Goal: Information Seeking & Learning: Learn about a topic

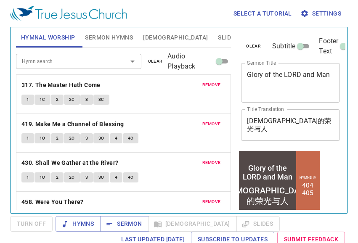
click at [169, 98] on div "1 1C 2 2C 3 3C" at bounding box center [123, 101] width 204 height 12
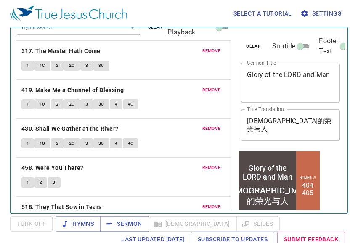
scroll to position [69, 0]
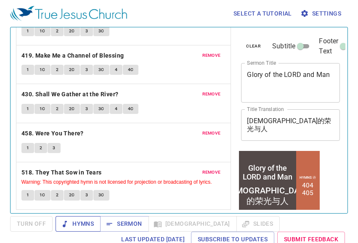
click at [69, 227] on span "Hymns" at bounding box center [78, 224] width 32 height 11
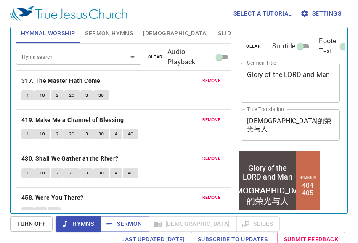
scroll to position [0, 0]
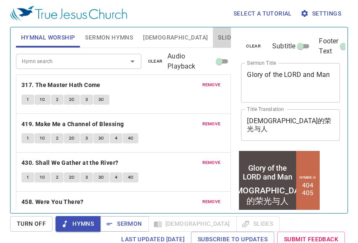
click at [213, 39] on button "Slides" at bounding box center [228, 37] width 30 height 20
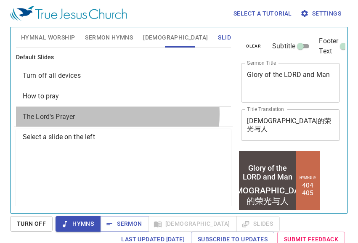
click at [92, 114] on span "The Lord's Prayer" at bounding box center [124, 117] width 202 height 10
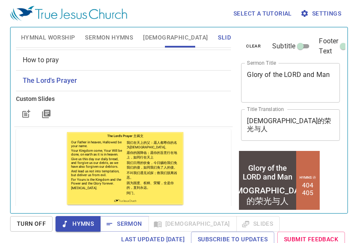
scroll to position [66, 0]
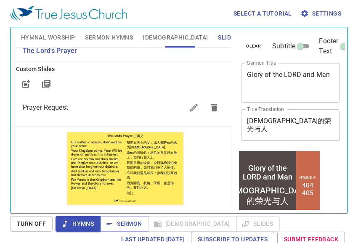
click at [96, 104] on span "Prayer Request" at bounding box center [103, 108] width 161 height 10
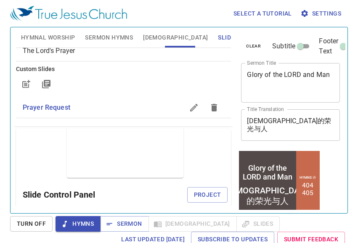
scroll to position [79, 0]
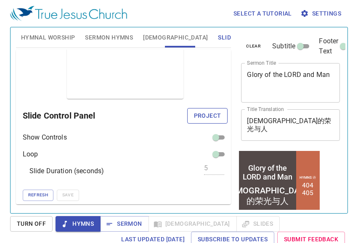
click at [187, 120] on button "Project" at bounding box center [207, 116] width 41 height 16
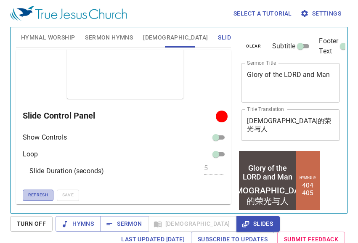
click at [25, 201] on button "Refresh" at bounding box center [38, 195] width 31 height 11
click at [26, 195] on button "Refresh" at bounding box center [38, 195] width 31 height 11
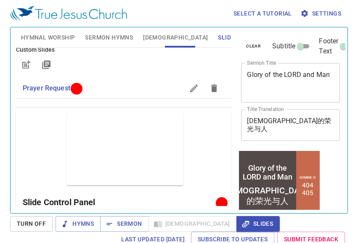
scroll to position [0, 0]
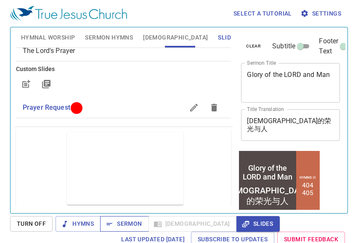
click at [112, 218] on button "Sermon" at bounding box center [124, 224] width 48 height 16
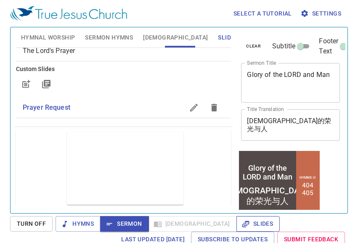
click at [236, 218] on button "Slides" at bounding box center [257, 224] width 43 height 16
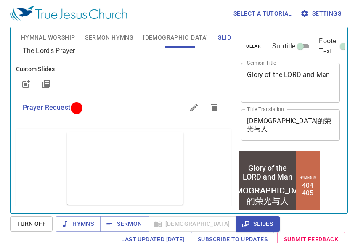
click at [6, 151] on div "Select a tutorial Settings Hymnal Worship Sermon Hymns Bible Slides Hymn search…" at bounding box center [179, 121] width 358 height 243
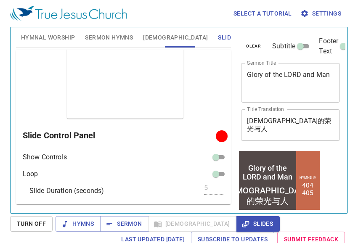
scroll to position [27, 0]
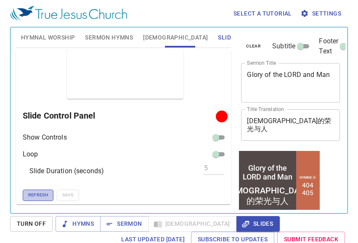
click at [40, 195] on span "Refresh" at bounding box center [38, 195] width 20 height 8
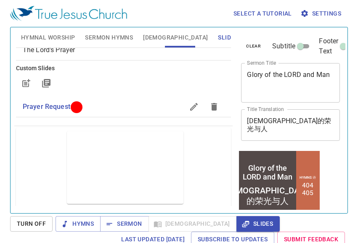
scroll to position [0, 0]
click at [76, 221] on span "Hymns" at bounding box center [78, 224] width 32 height 11
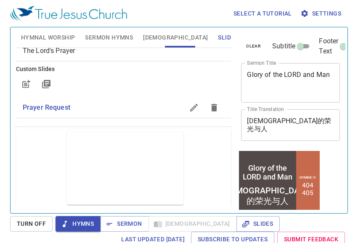
click at [57, 32] on span "Hymnal Worship" at bounding box center [48, 37] width 54 height 11
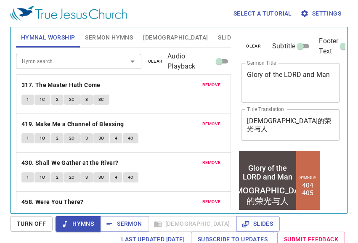
click at [148, 62] on span "clear" at bounding box center [155, 62] width 15 height 8
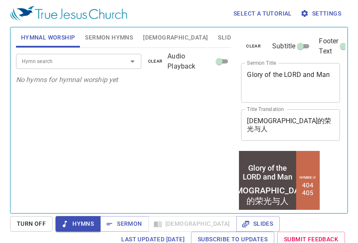
click at [100, 61] on input "Hymn search" at bounding box center [65, 61] width 95 height 10
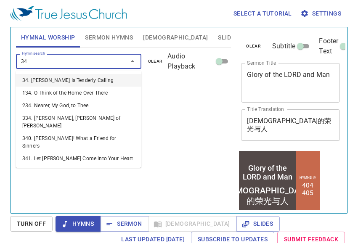
type input "349"
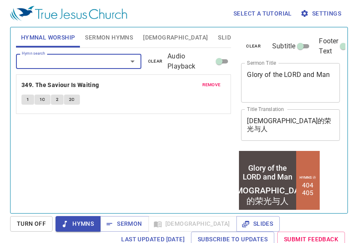
click at [24, 101] on button "1" at bounding box center [27, 100] width 13 height 10
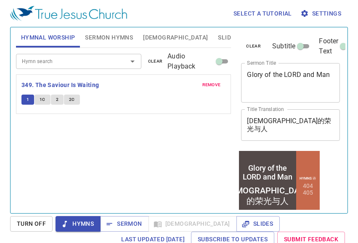
click at [52, 66] on input "Hymn search" at bounding box center [65, 61] width 95 height 10
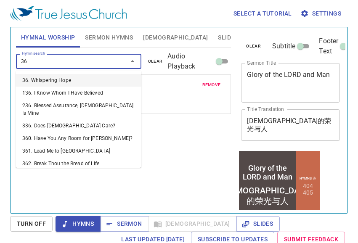
type input "364"
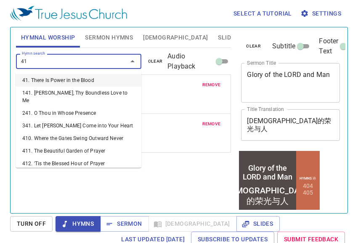
type input "412"
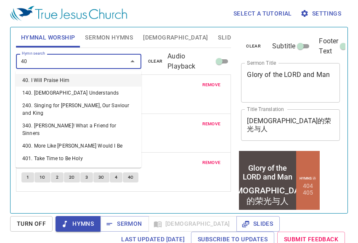
type input "407"
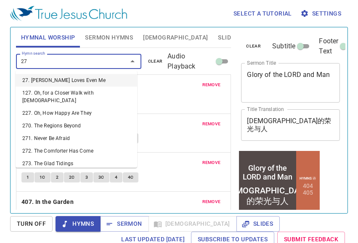
type input "270"
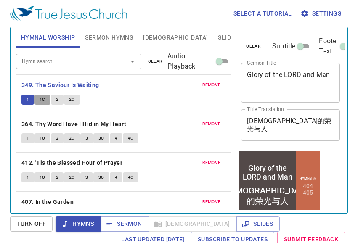
click at [42, 99] on span "1C" at bounding box center [43, 100] width 6 height 8
click at [34, 95] on button "1C" at bounding box center [42, 100] width 16 height 10
click at [57, 99] on span "2" at bounding box center [57, 100] width 3 height 8
click at [69, 98] on span "2C" at bounding box center [72, 100] width 6 height 8
click at [131, 106] on div "1 1C 2 2C" at bounding box center [123, 101] width 204 height 12
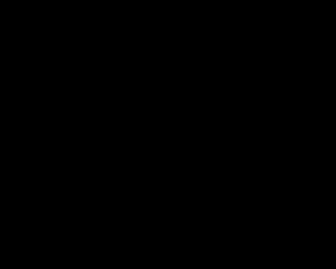
click at [244, 268] on div at bounding box center [168, 134] width 336 height 269
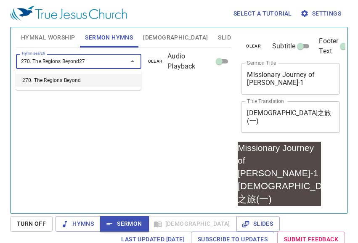
type input "270. The Regions Beyond277"
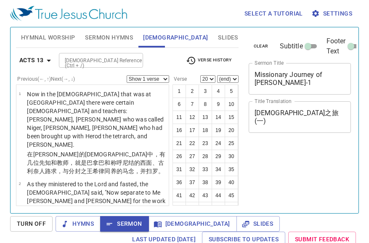
select select "20"
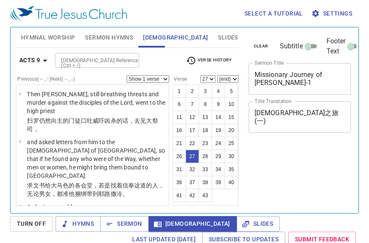
select select "27"
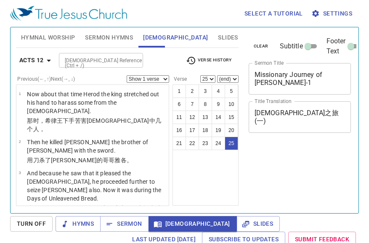
select select "25"
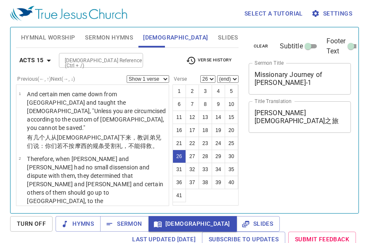
select select "26"
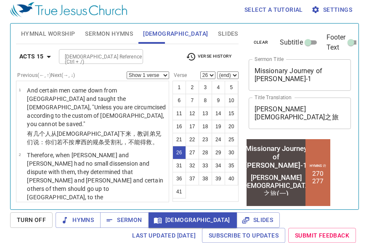
scroll to position [1258, 0]
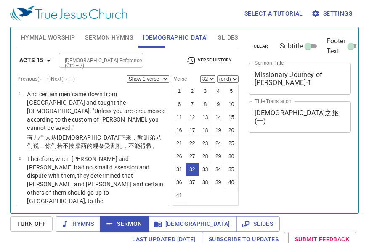
select select "32"
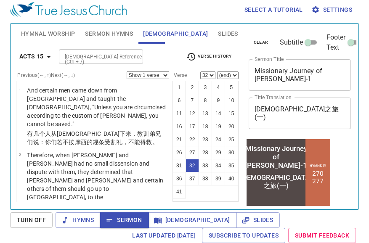
scroll to position [1529, 0]
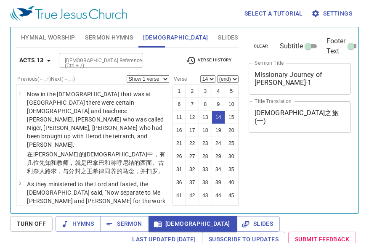
select select "14"
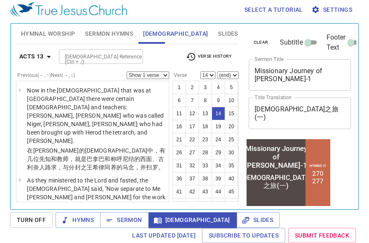
scroll to position [632, 0]
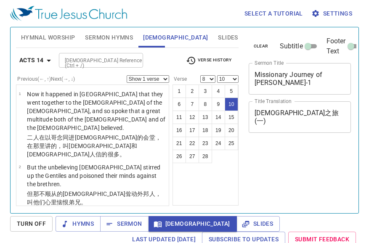
select select "8"
select select "10"
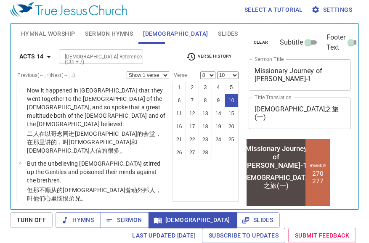
scroll to position [369, 0]
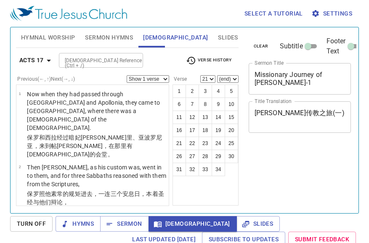
select select "21"
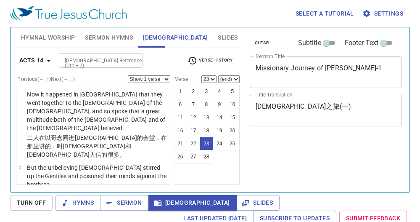
select select "23"
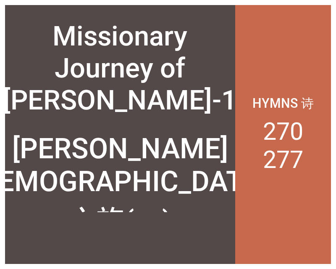
click at [326, 3] on div "Missionary Journey of [PERSON_NAME]-1 Missionary Journey of [PERSON_NAME]-1 [PE…" at bounding box center [168, 134] width 336 height 269
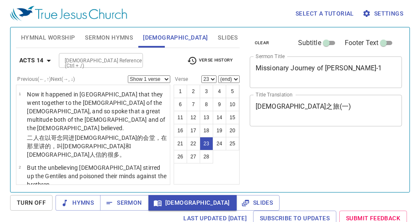
select select "23"
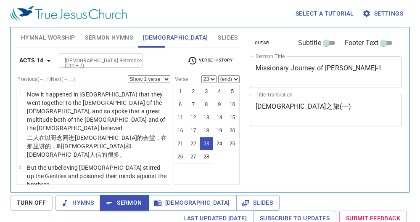
select select "23"
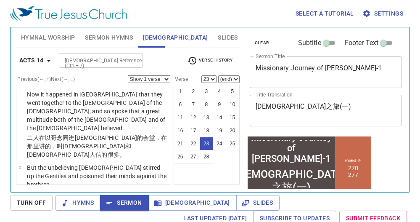
scroll to position [1041, 0]
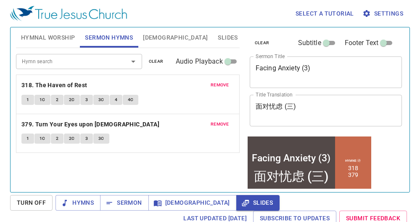
scroll to position [80, 0]
